Goal: Task Accomplishment & Management: Complete application form

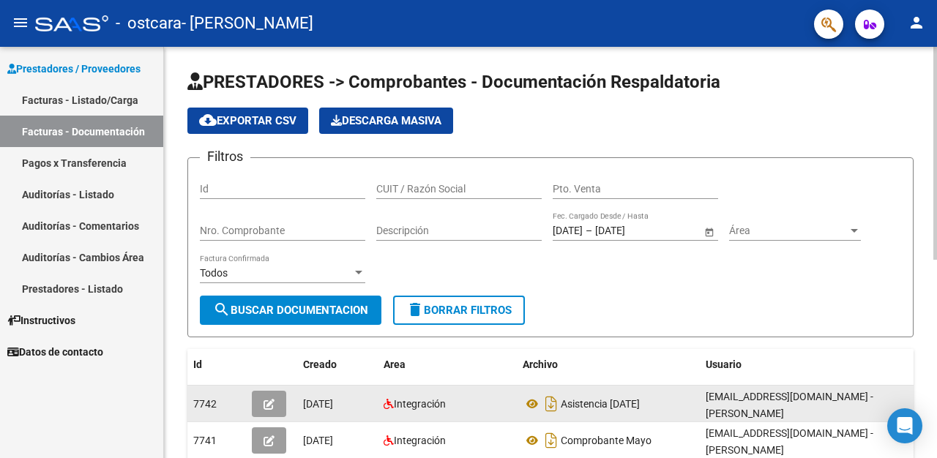
scroll to position [19, 0]
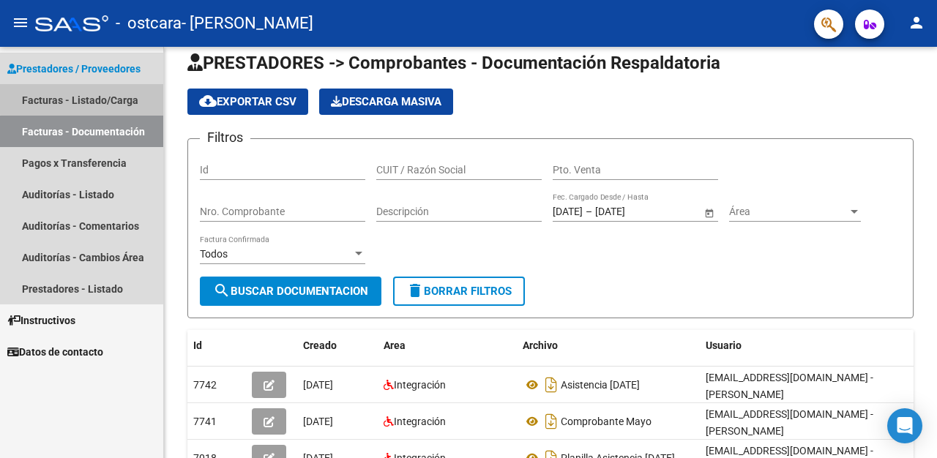
click at [99, 94] on link "Facturas - Listado/Carga" at bounding box center [81, 99] width 163 height 31
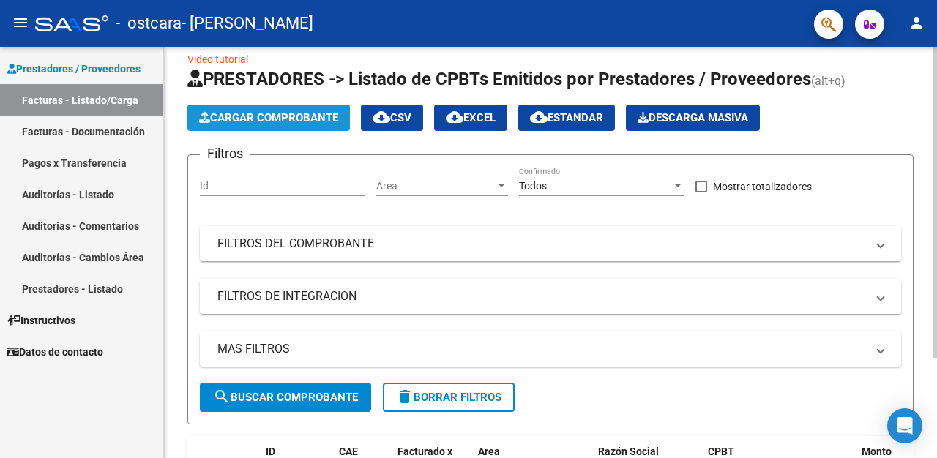
click at [287, 112] on span "Cargar Comprobante" at bounding box center [268, 117] width 139 height 13
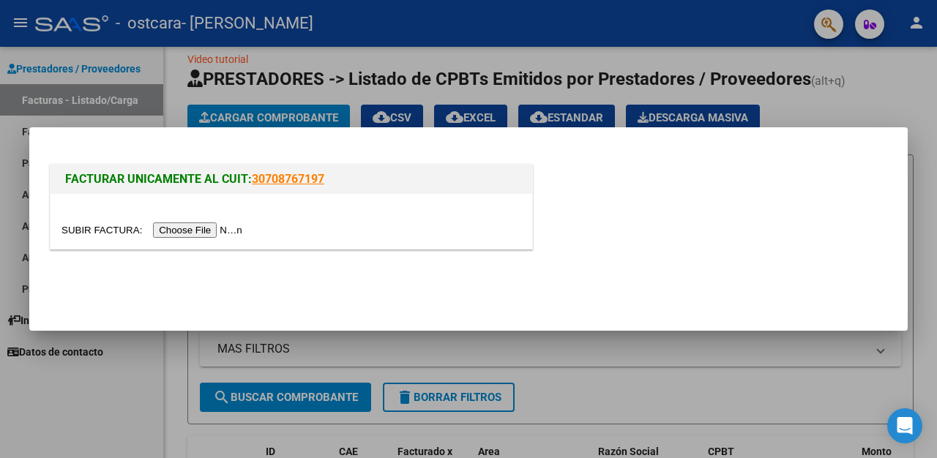
click at [213, 232] on input "file" at bounding box center [154, 230] width 185 height 15
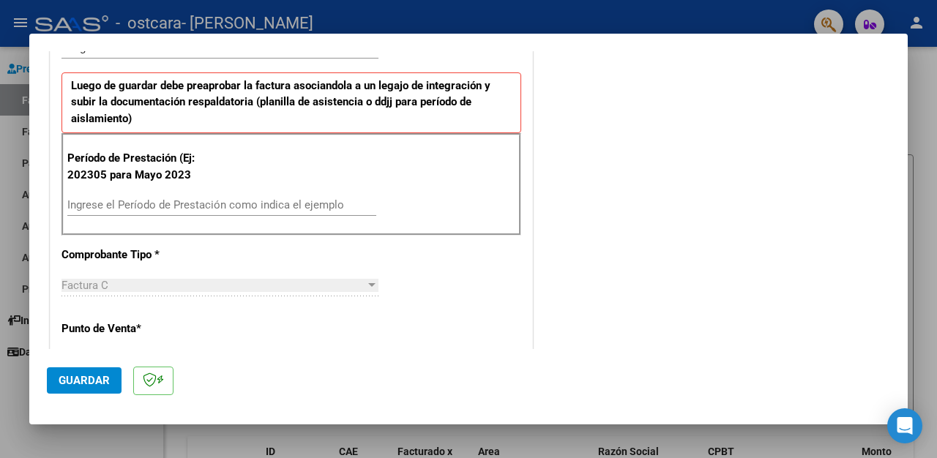
scroll to position [365, 0]
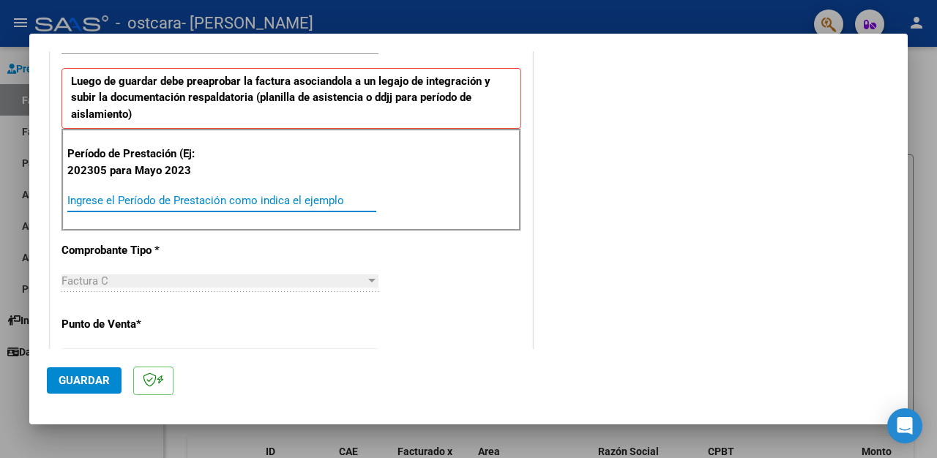
click at [107, 201] on input "Ingrese el Período de Prestación como indica el ejemplo" at bounding box center [221, 200] width 309 height 13
type input "202507"
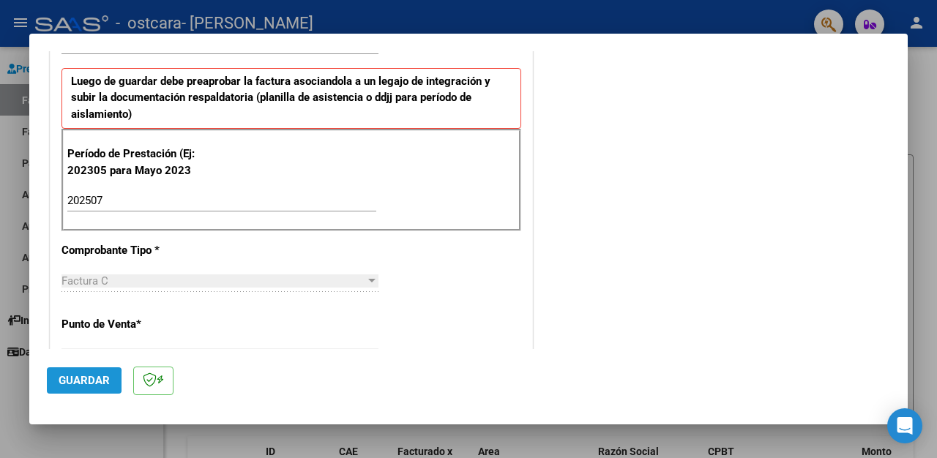
click at [73, 382] on span "Guardar" at bounding box center [84, 380] width 51 height 13
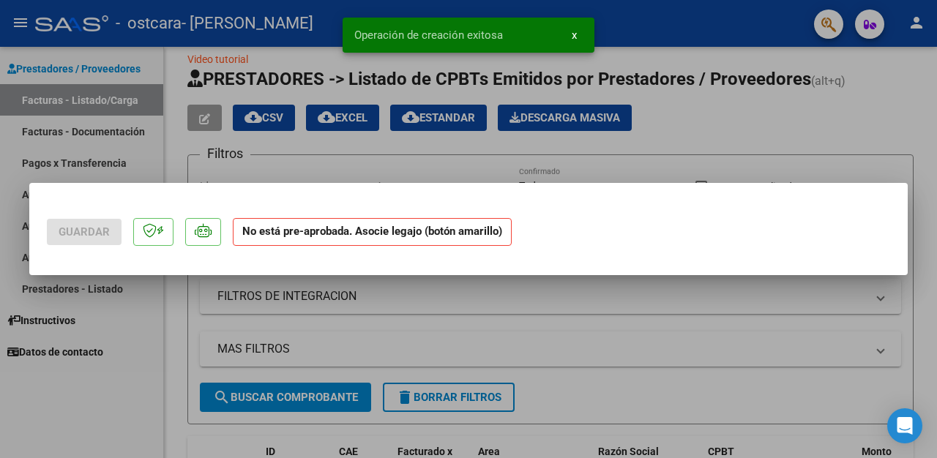
scroll to position [0, 0]
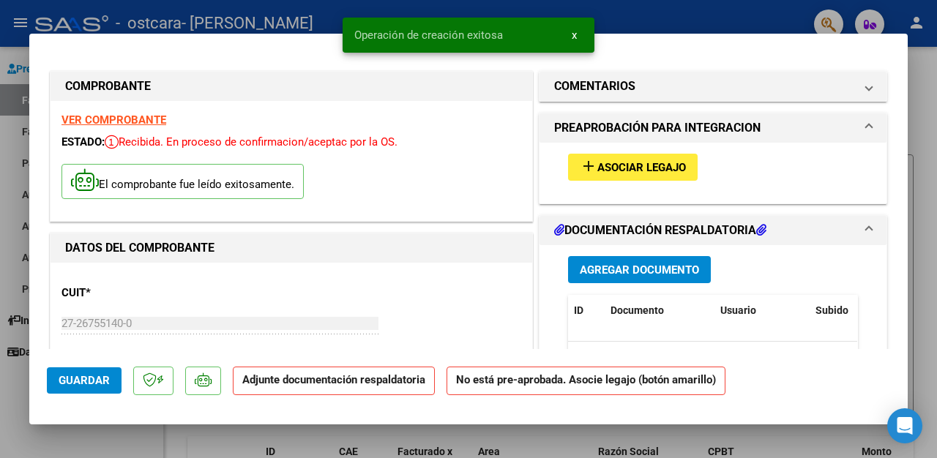
click at [642, 157] on button "add Asociar Legajo" at bounding box center [633, 167] width 130 height 27
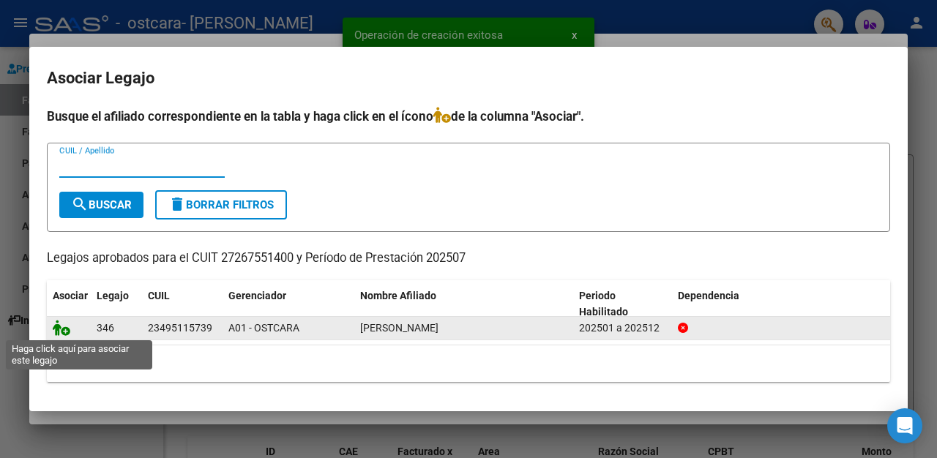
click at [58, 329] on icon at bounding box center [62, 328] width 18 height 16
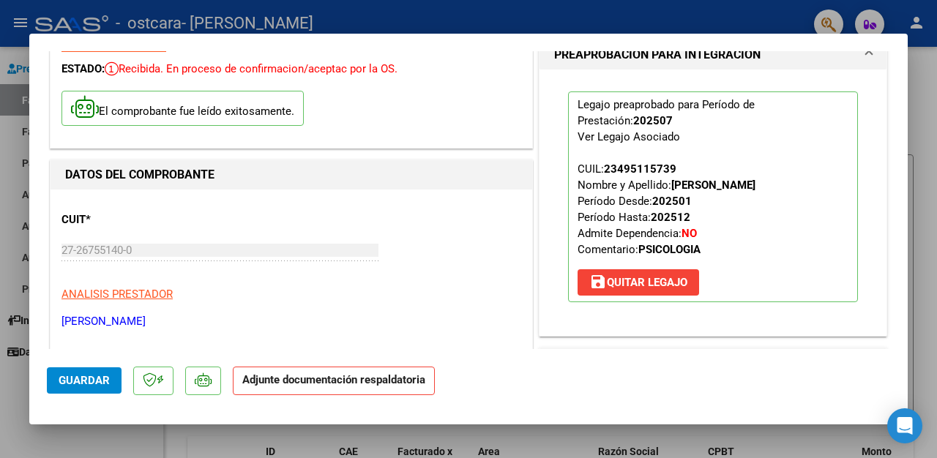
scroll to position [73, 0]
click at [80, 384] on span "Guardar" at bounding box center [84, 380] width 51 height 13
click at [361, 381] on strong "Adjunte documentación respaldatoria" at bounding box center [333, 379] width 183 height 13
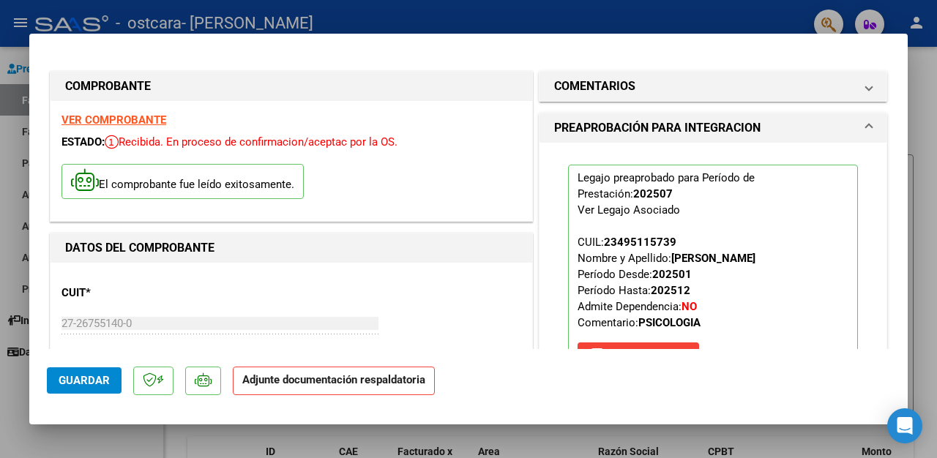
click at [322, 383] on strong "Adjunte documentación respaldatoria" at bounding box center [333, 379] width 183 height 13
click at [81, 379] on span "Guardar" at bounding box center [84, 380] width 51 height 13
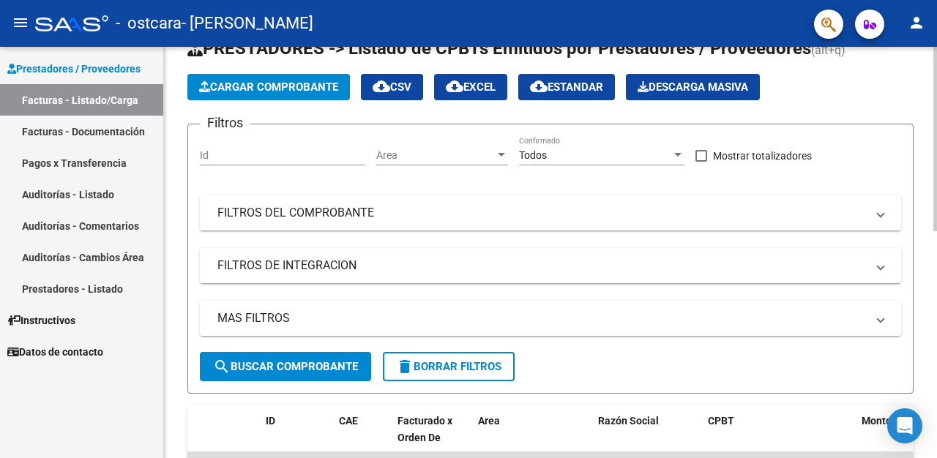
scroll to position [49, 0]
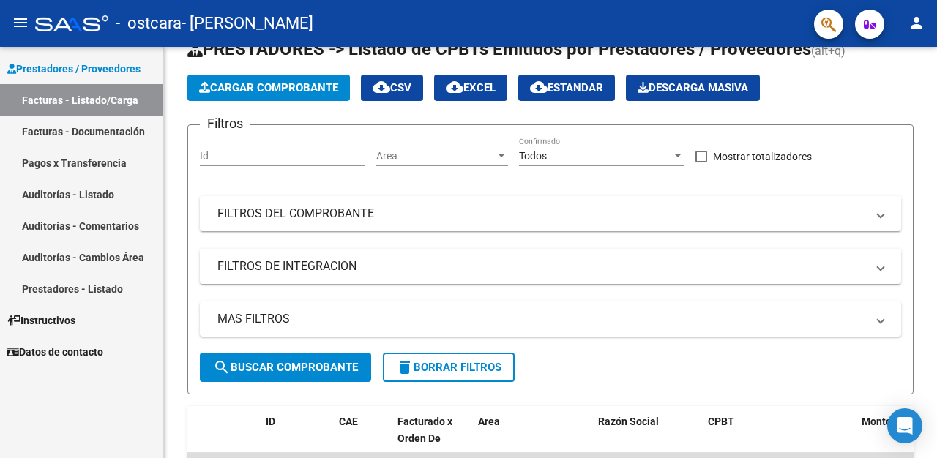
click at [113, 127] on link "Facturas - Documentación" at bounding box center [81, 131] width 163 height 31
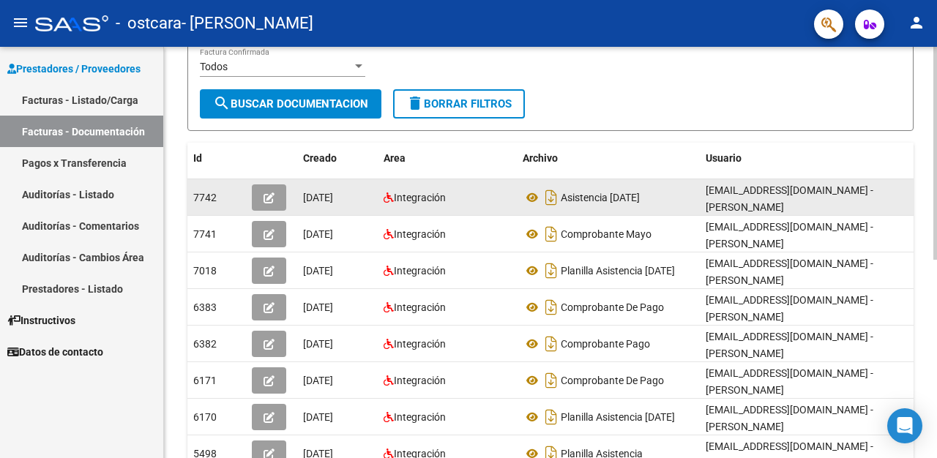
scroll to position [201, 0]
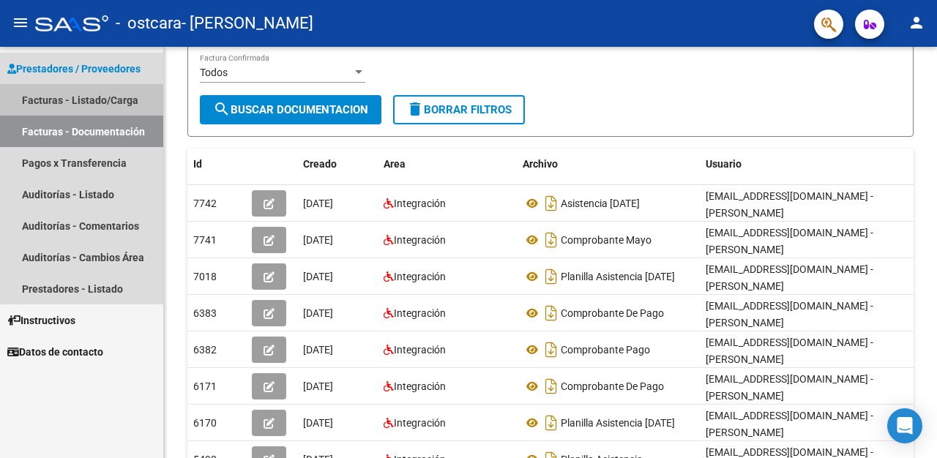
click at [121, 101] on link "Facturas - Listado/Carga" at bounding box center [81, 99] width 163 height 31
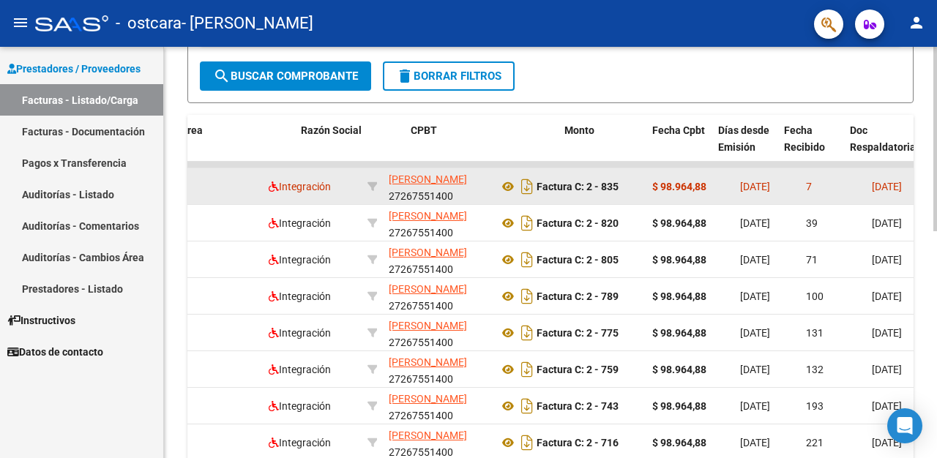
scroll to position [0, 372]
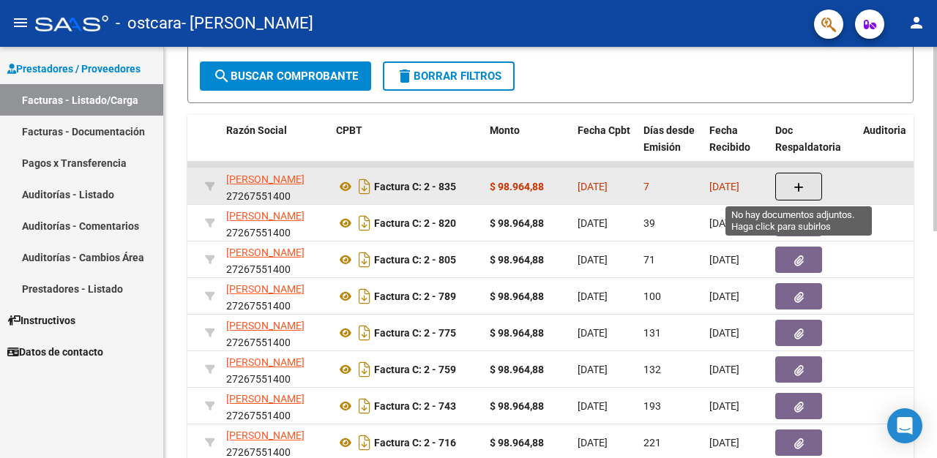
click at [800, 182] on icon "button" at bounding box center [799, 187] width 10 height 11
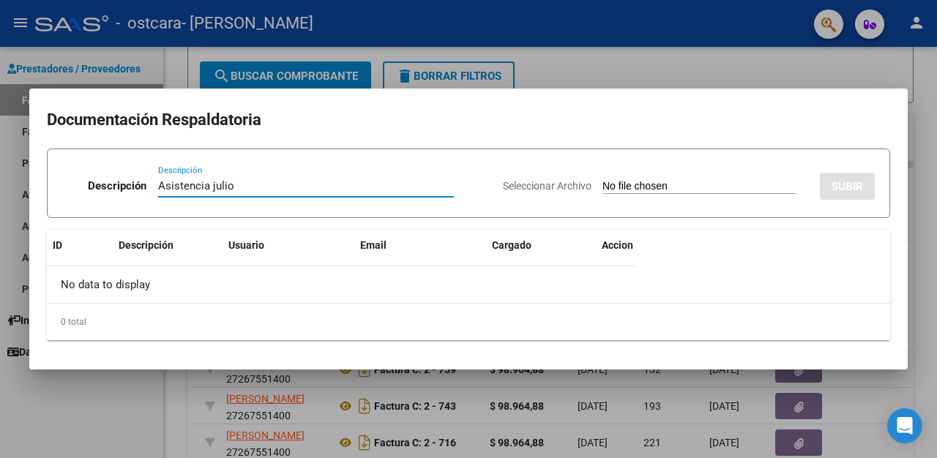
type input "Asistencia julio"
click at [701, 185] on input "Seleccionar Archivo" at bounding box center [700, 187] width 194 height 14
type input "C:\fakepath\asistencia julio.pdf"
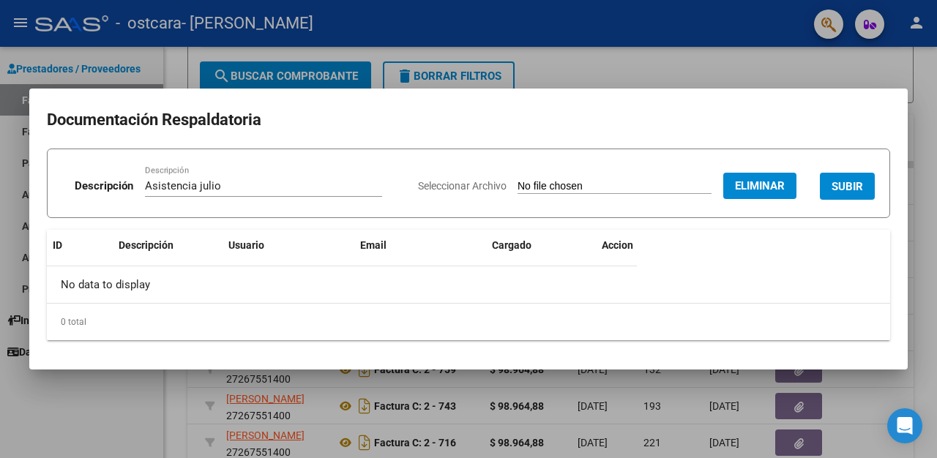
click at [854, 180] on span "SUBIR" at bounding box center [847, 186] width 31 height 13
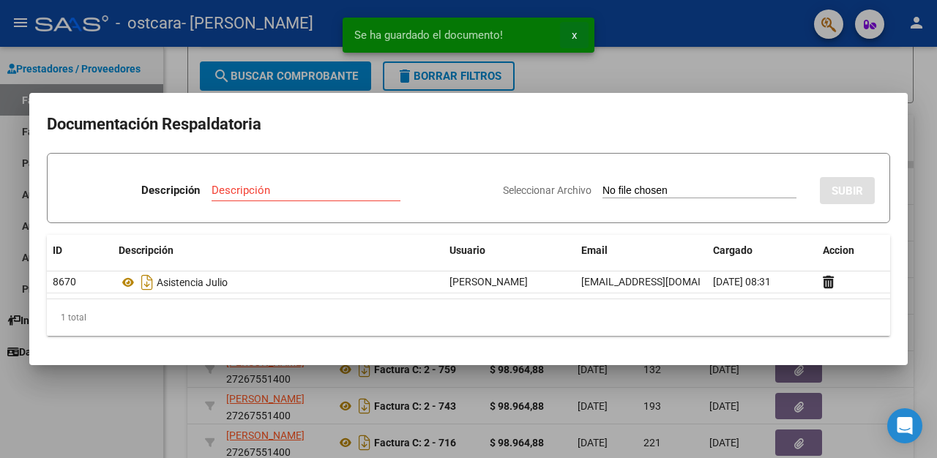
click at [572, 37] on span "x" at bounding box center [574, 35] width 5 height 13
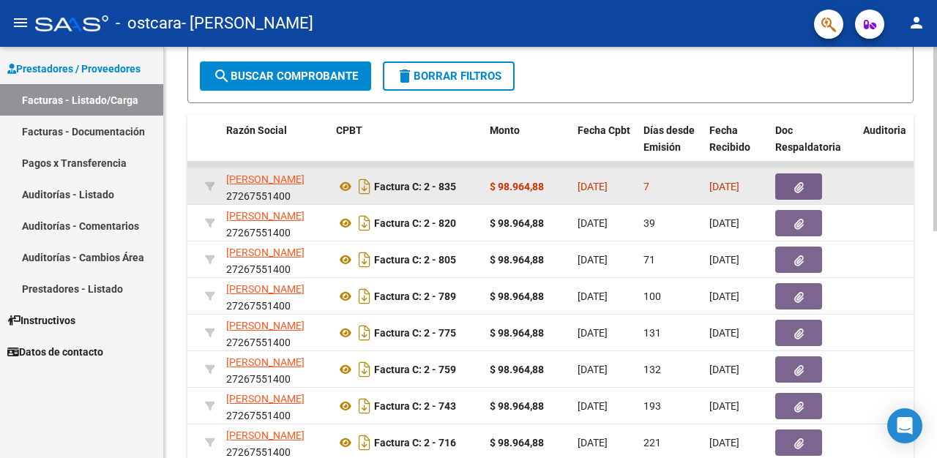
scroll to position [318, 0]
